Goal: Task Accomplishment & Management: Manage account settings

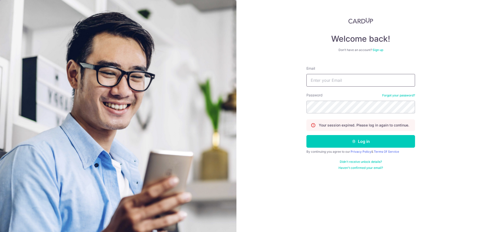
click at [326, 79] on input "Email" at bounding box center [360, 80] width 109 height 13
type input "[EMAIL_ADDRESS][DOMAIN_NAME]"
click at [353, 140] on icon "submit" at bounding box center [354, 141] width 4 height 4
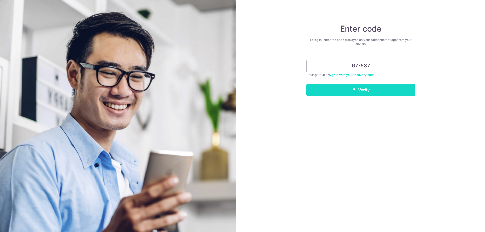
type input "677587"
click at [371, 90] on button "Verify" at bounding box center [360, 90] width 109 height 13
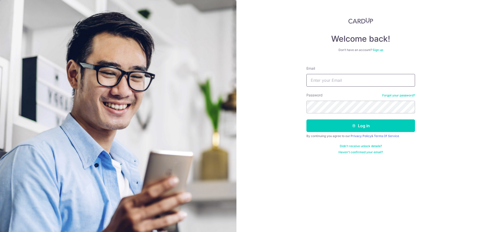
click at [371, 77] on input "Email" at bounding box center [360, 80] width 109 height 13
type input "[EMAIL_ADDRESS][DOMAIN_NAME]"
click at [330, 123] on button "Log in" at bounding box center [360, 126] width 109 height 13
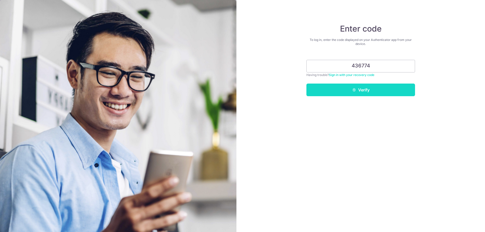
type input "436774"
click at [354, 91] on icon "submit" at bounding box center [354, 90] width 4 height 4
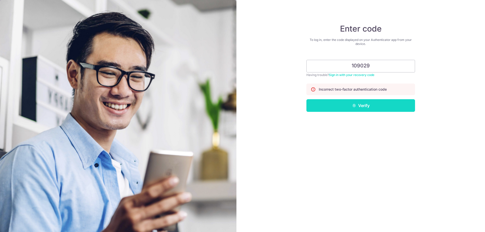
type input "109029"
click at [368, 108] on button "Verify" at bounding box center [360, 105] width 109 height 13
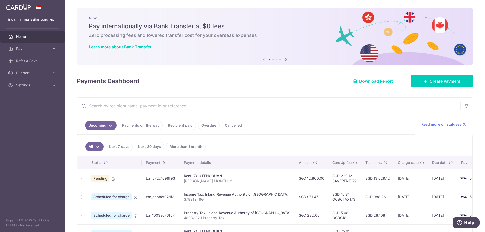
click at [38, 39] on span "Home" at bounding box center [32, 36] width 33 height 5
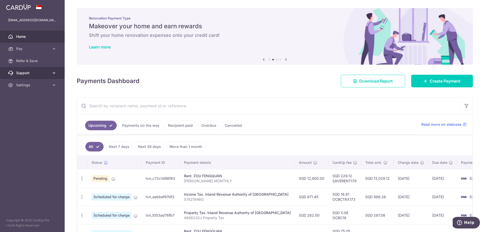
click at [33, 75] on span "Support" at bounding box center [32, 72] width 33 height 5
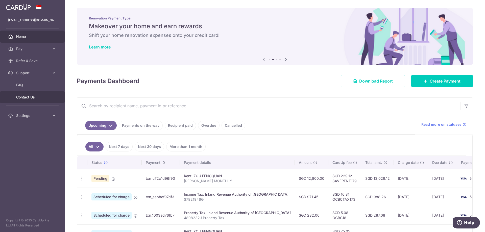
click at [30, 97] on span "Contact Us" at bounding box center [32, 97] width 33 height 5
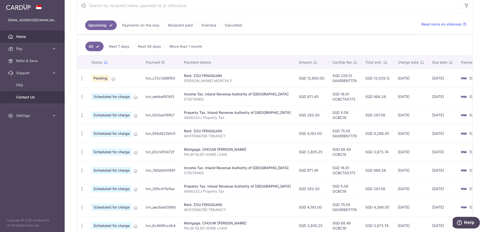
scroll to position [101, 0]
click at [127, 43] on link "Next 7 days" at bounding box center [119, 46] width 27 height 10
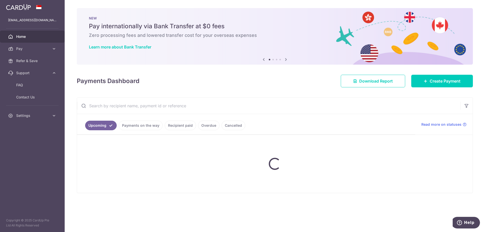
scroll to position [0, 0]
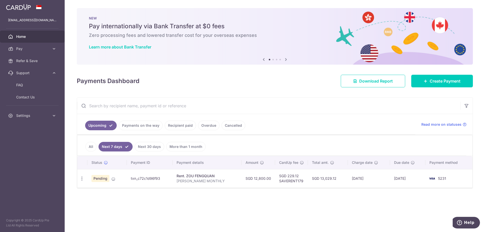
click at [146, 128] on link "Payments on the way" at bounding box center [141, 126] width 44 height 10
